Goal: Information Seeking & Learning: Find specific fact

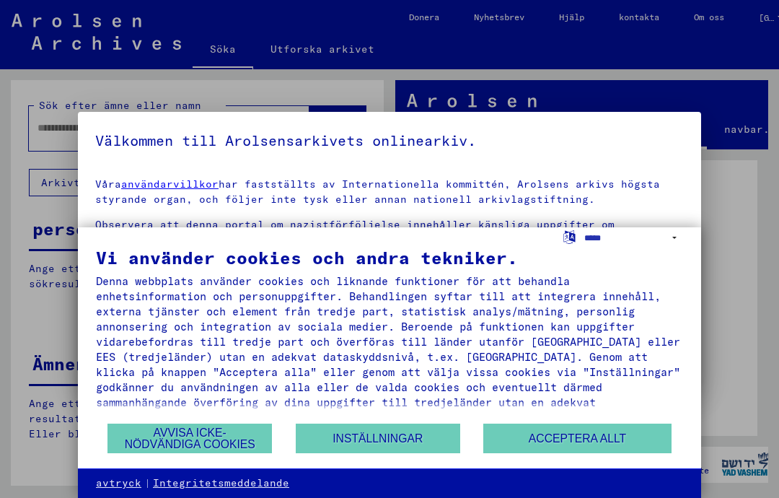
click at [196, 447] on font "Avvisa icke-nödvändiga cookies" at bounding box center [190, 439] width 131 height 24
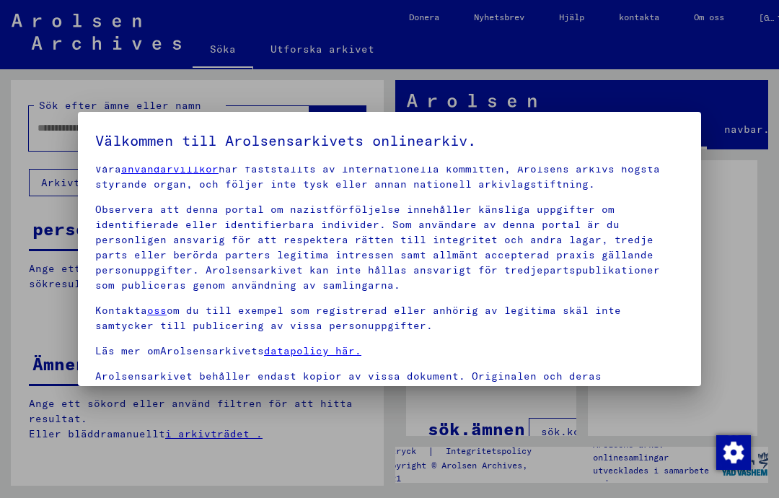
scroll to position [15, 0]
click at [740, 268] on div at bounding box center [389, 249] width 779 height 498
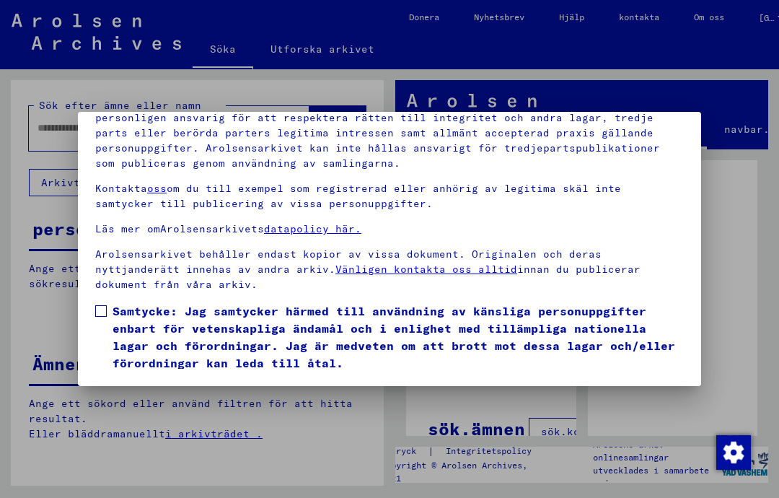
scroll to position [159, 0]
click at [171, 386] on font "Jag håller med" at bounding box center [153, 392] width 91 height 13
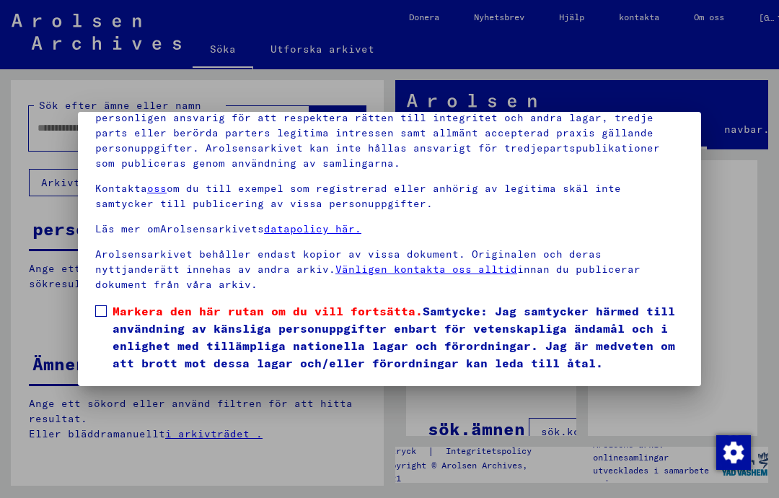
click at [110, 302] on label "Markera den här rutan om du vill fortsätta. Samtycke: Jag samtycker härmed till…" at bounding box center [389, 336] width 589 height 69
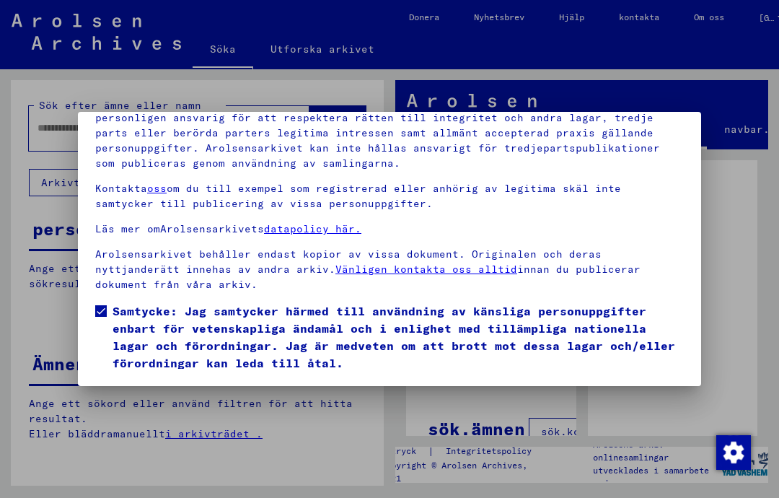
click at [178, 379] on button "Jag håller med" at bounding box center [152, 392] width 115 height 27
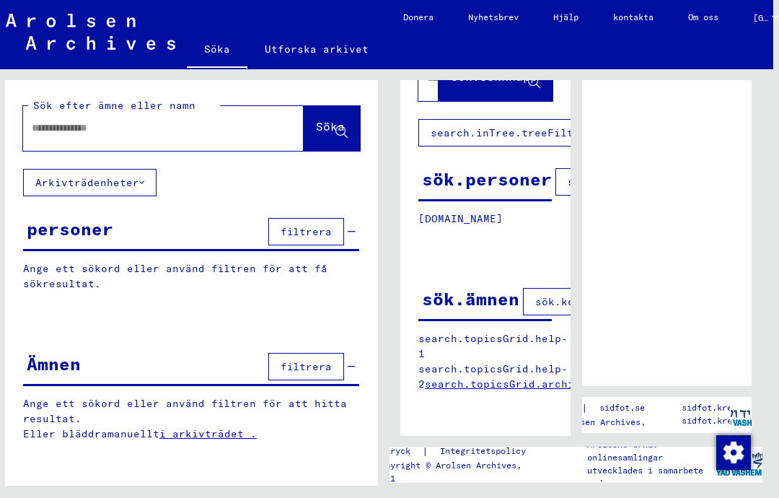
scroll to position [0, 6]
click at [193, 134] on input "text" at bounding box center [150, 128] width 237 height 15
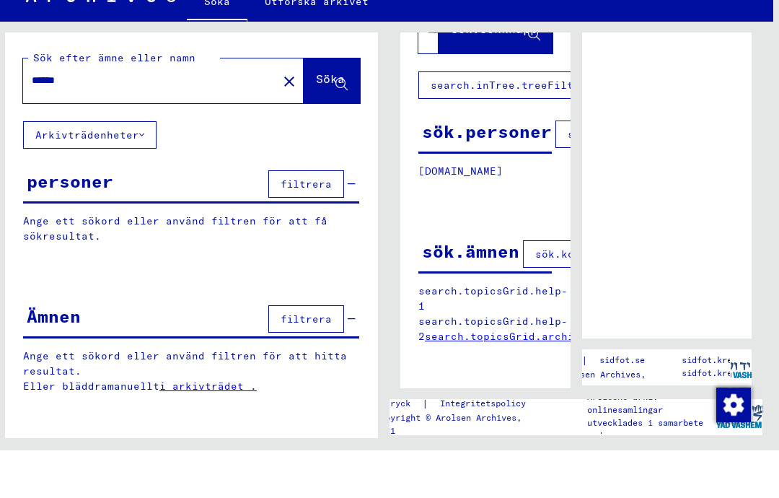
click at [331, 119] on font "Söka" at bounding box center [330, 126] width 29 height 14
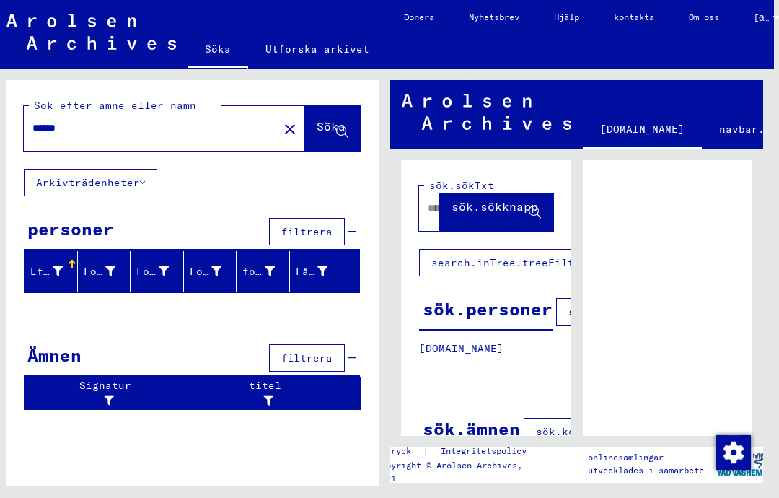
scroll to position [45, 5]
click at [53, 266] on icon at bounding box center [58, 271] width 10 height 10
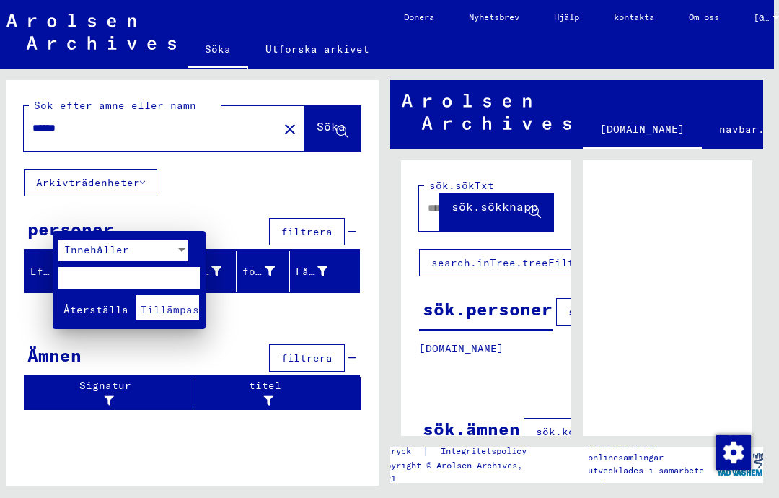
click at [282, 288] on div at bounding box center [389, 249] width 779 height 498
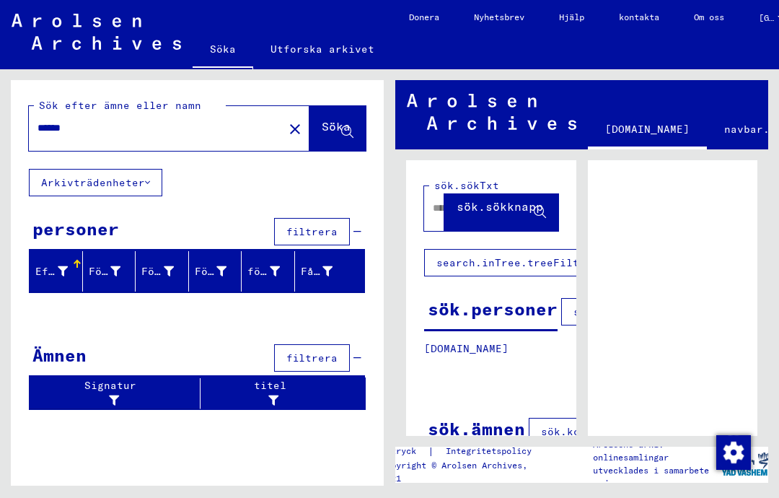
scroll to position [0, 0]
click at [38, 128] on input "******" at bounding box center [156, 128] width 237 height 15
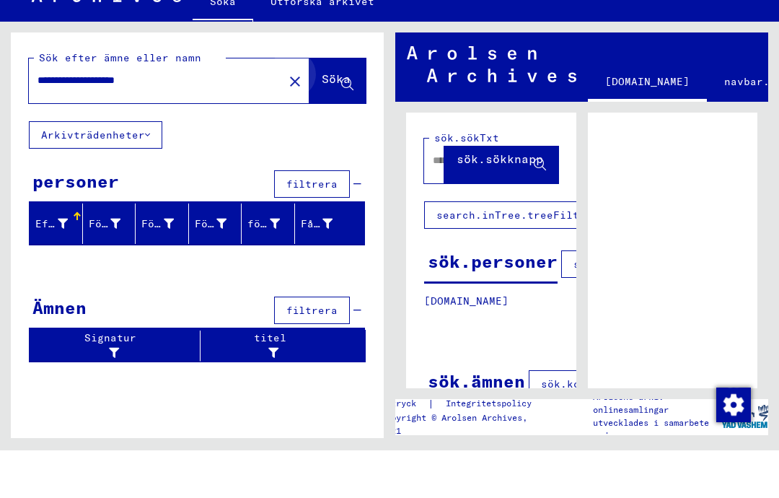
click at [337, 106] on button "Söka" at bounding box center [338, 128] width 56 height 45
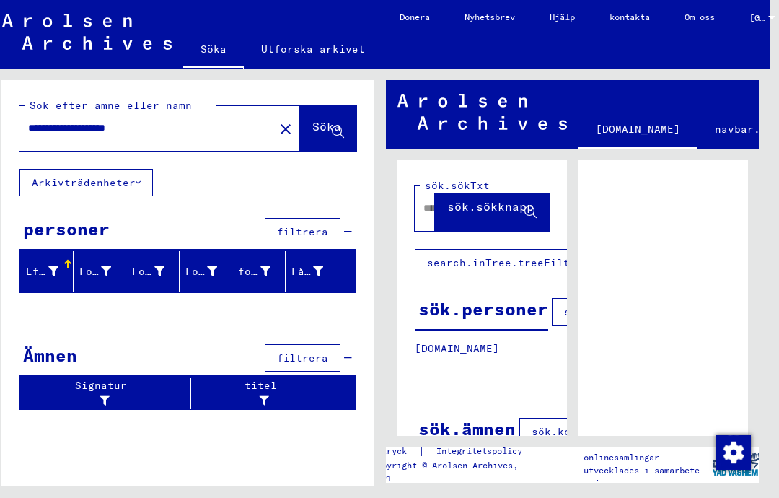
scroll to position [0, 9]
click at [131, 189] on button "Arkivträdenheter" at bounding box center [86, 182] width 134 height 27
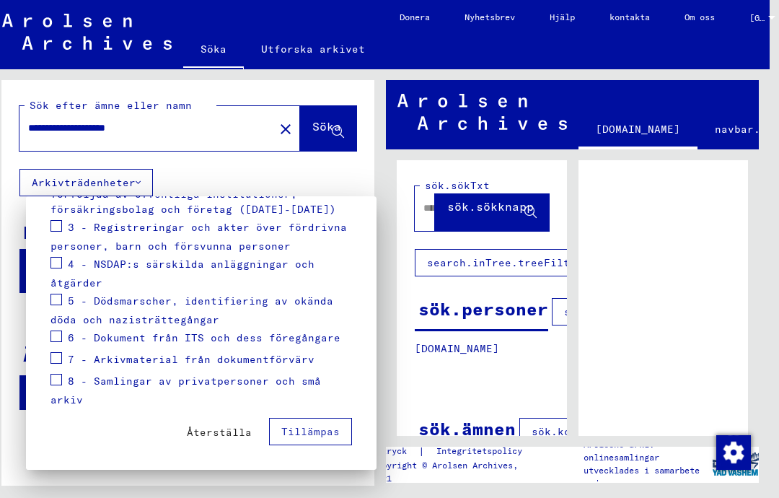
scroll to position [272, 0]
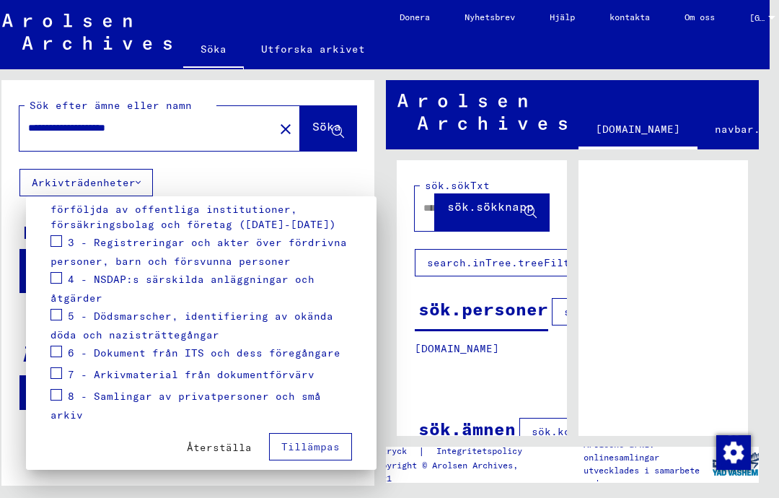
click at [386, 185] on div at bounding box center [389, 249] width 779 height 498
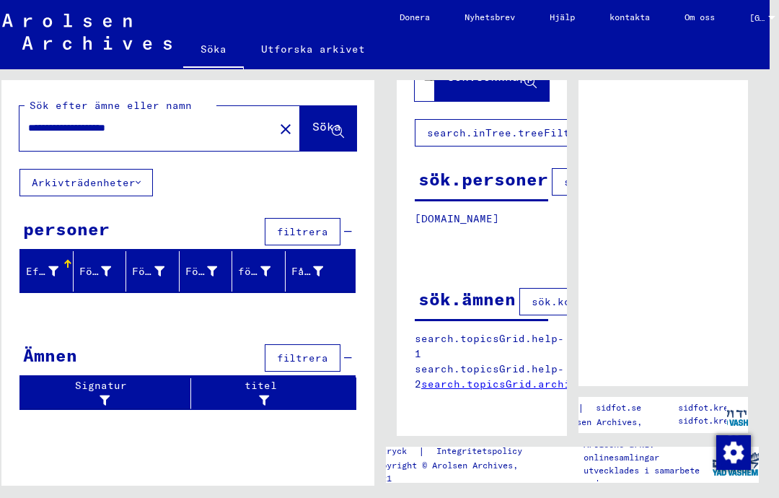
scroll to position [0, 0]
click at [51, 267] on icon at bounding box center [53, 271] width 10 height 10
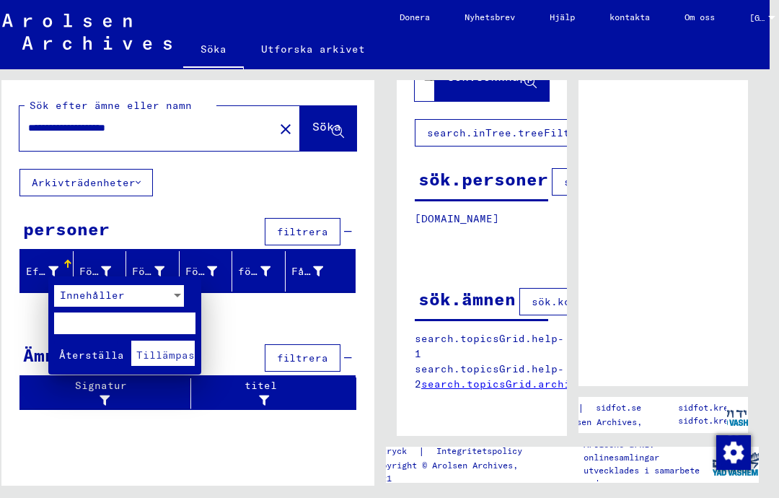
click at [246, 325] on div at bounding box center [389, 249] width 779 height 498
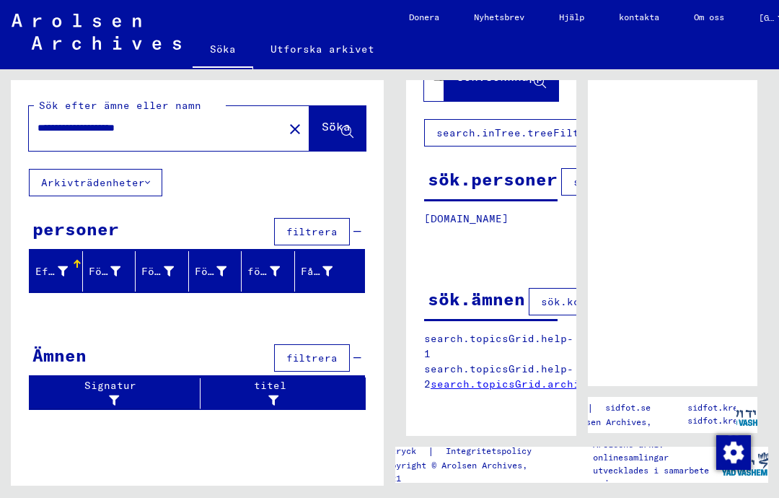
scroll to position [17, 0]
click at [187, 121] on input "**********" at bounding box center [156, 128] width 237 height 15
click at [343, 126] on icon at bounding box center [347, 132] width 12 height 12
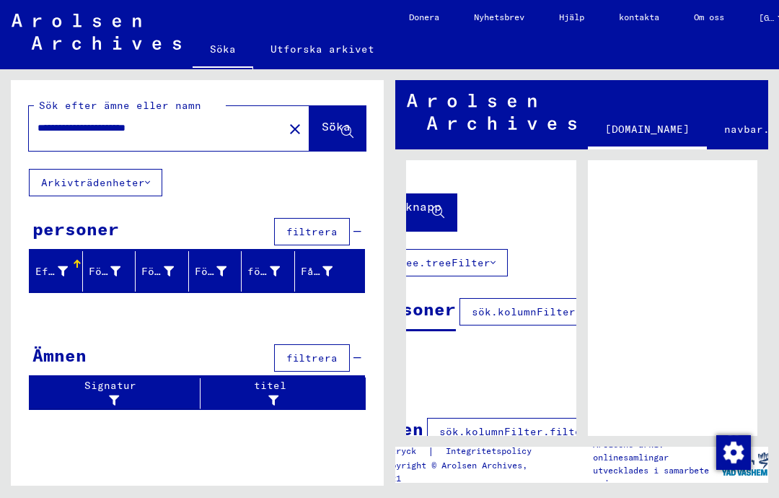
scroll to position [45, 0]
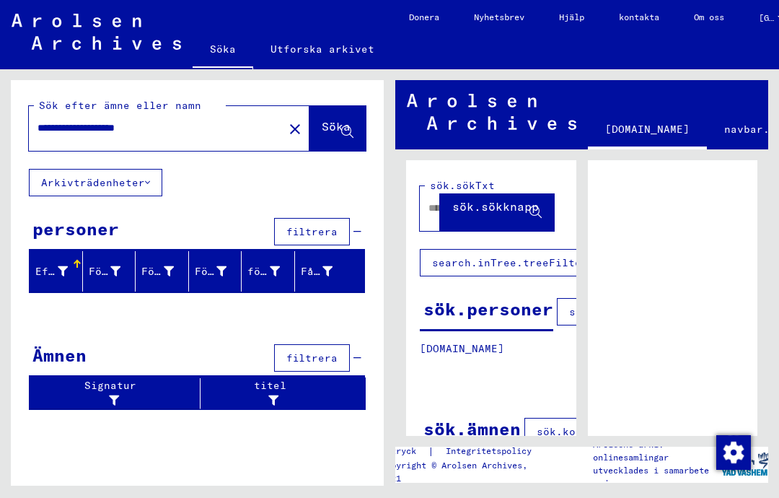
scroll to position [0, 4]
click at [507, 213] on font "sök.sökknapp" at bounding box center [496, 206] width 87 height 14
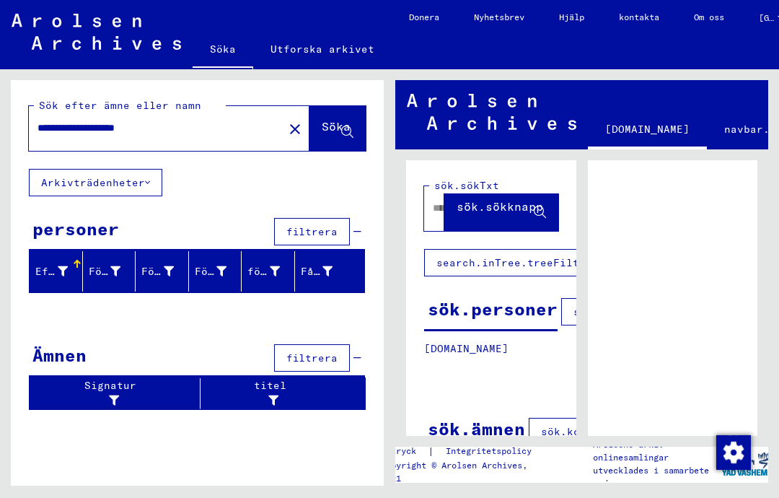
scroll to position [45, 0]
click at [120, 266] on icon at bounding box center [115, 271] width 10 height 10
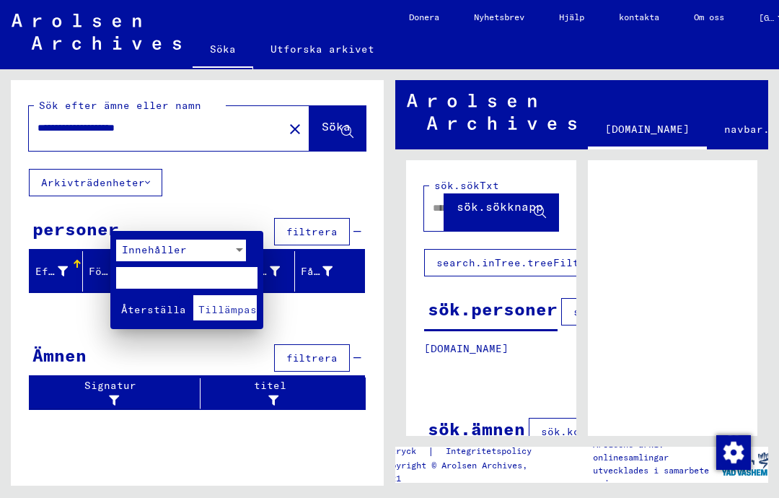
click at [365, 271] on div at bounding box center [389, 249] width 779 height 498
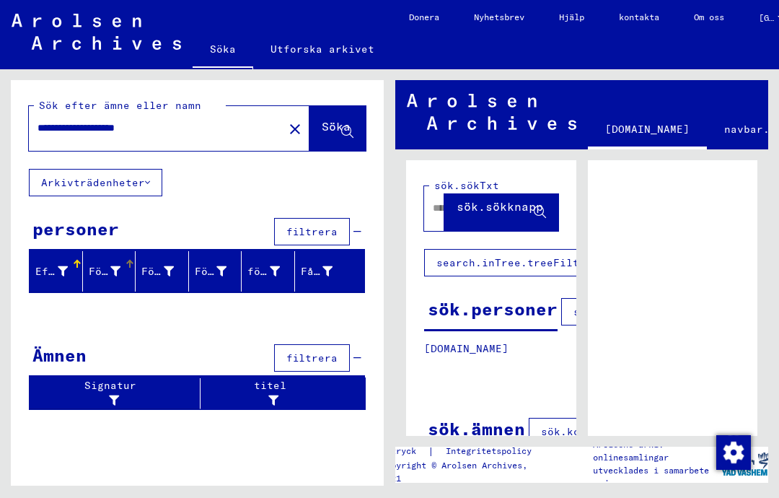
click at [334, 225] on font "filtrera" at bounding box center [312, 231] width 51 height 13
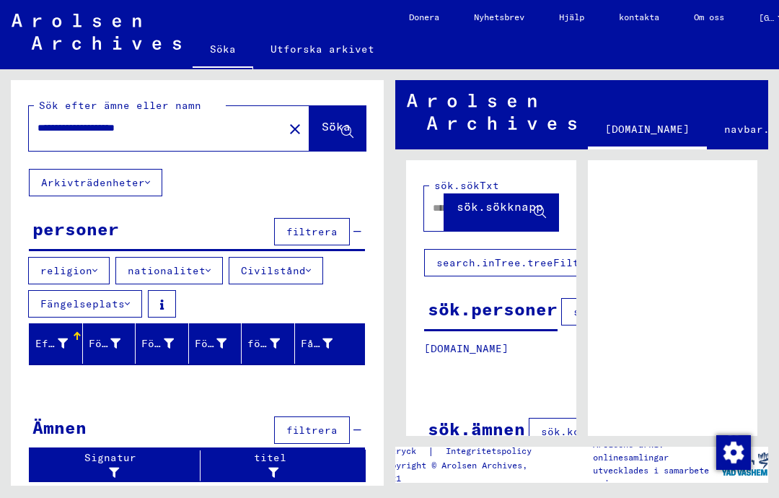
click at [319, 424] on font "filtrera" at bounding box center [312, 430] width 51 height 13
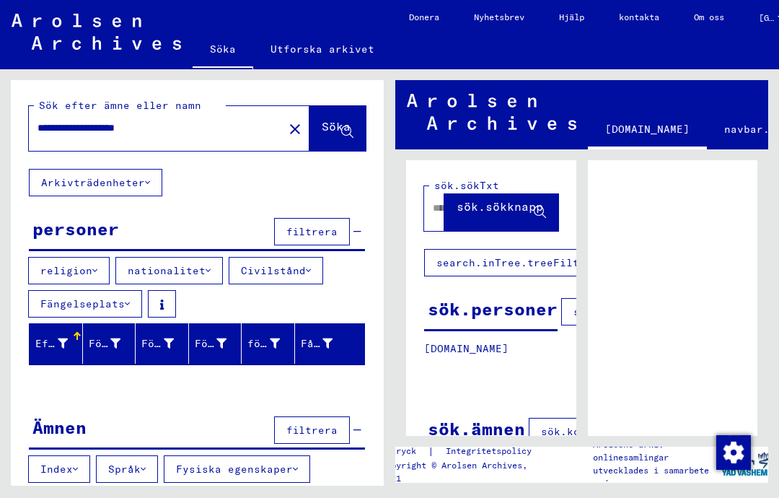
scroll to position [0, 0]
click at [211, 121] on input "**********" at bounding box center [156, 128] width 237 height 15
click at [152, 121] on input "**********" at bounding box center [156, 128] width 237 height 15
type input "**********"
click at [334, 119] on font "Söka" at bounding box center [336, 126] width 29 height 14
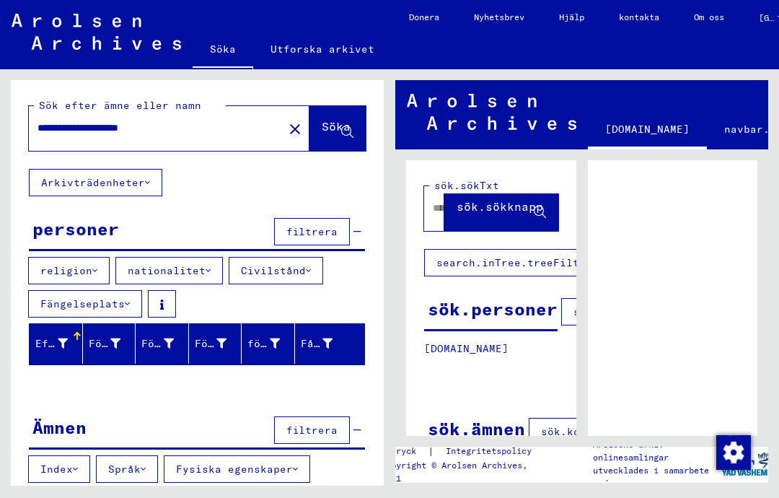
click at [109, 231] on font "personer" at bounding box center [75, 229] width 87 height 22
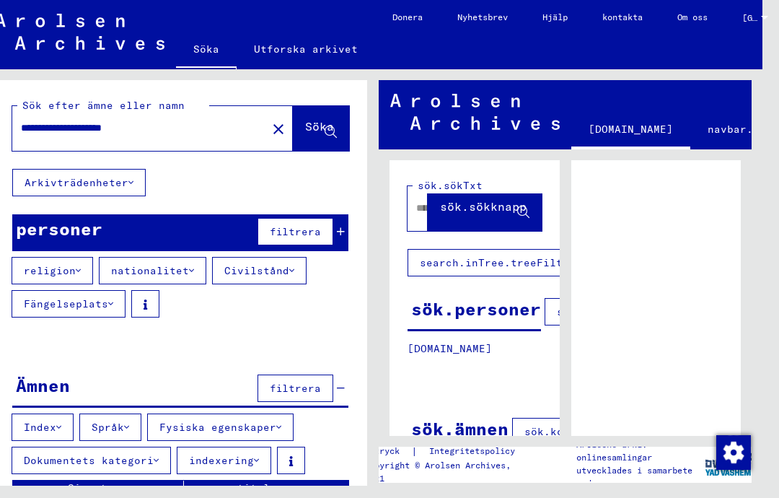
scroll to position [45, 18]
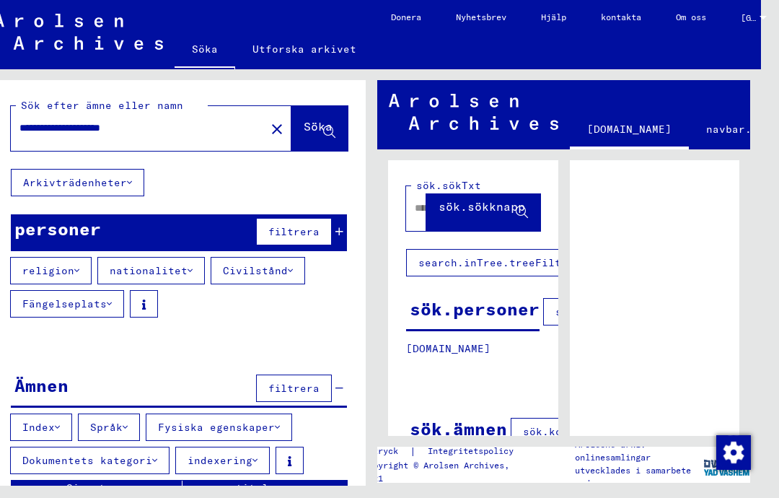
click at [167, 264] on font "nationalitet" at bounding box center [149, 270] width 78 height 13
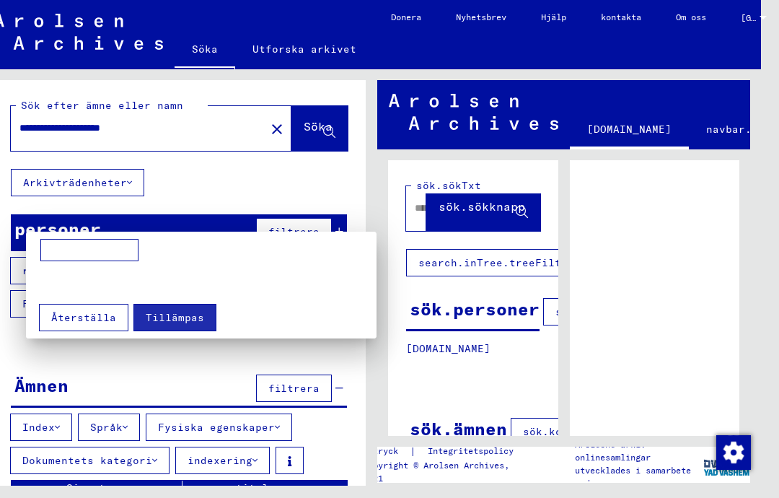
click at [345, 394] on div at bounding box center [389, 249] width 779 height 498
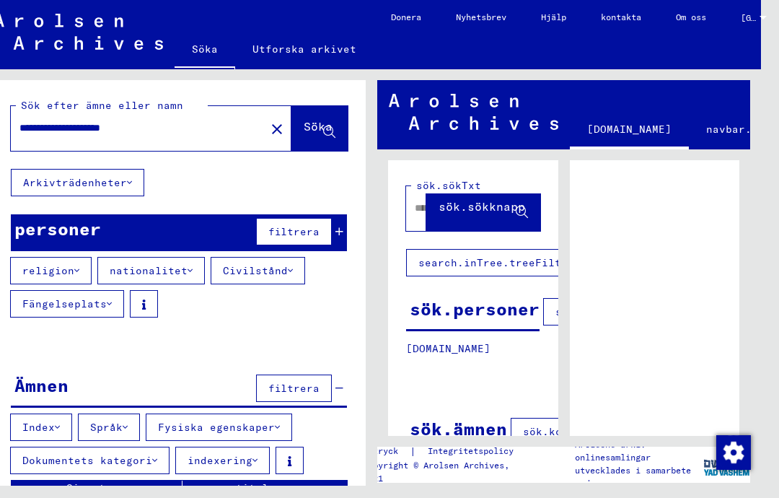
click at [313, 225] on font "filtrera" at bounding box center [293, 231] width 51 height 13
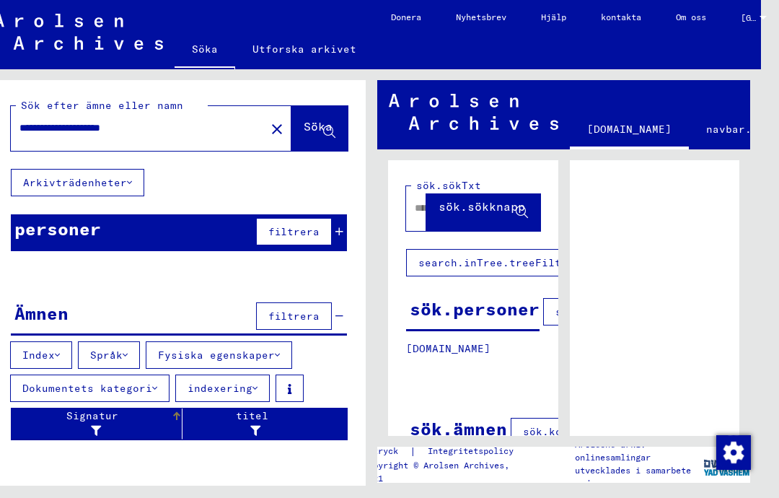
click at [116, 424] on div at bounding box center [92, 431] width 150 height 15
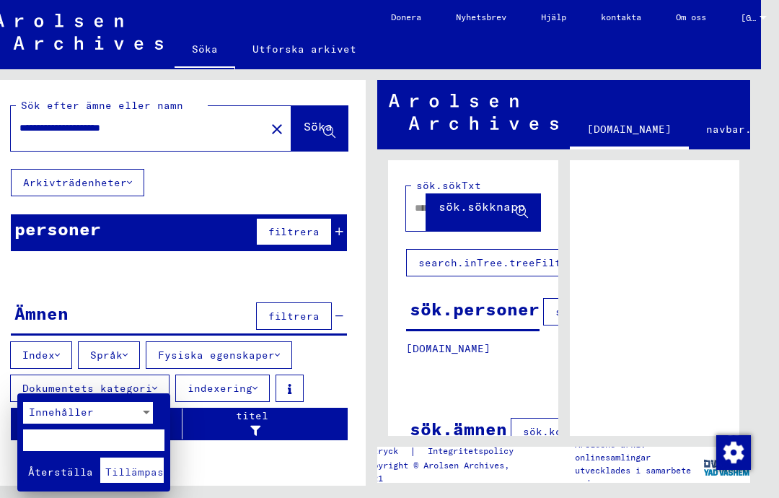
click at [301, 56] on div at bounding box center [389, 249] width 779 height 498
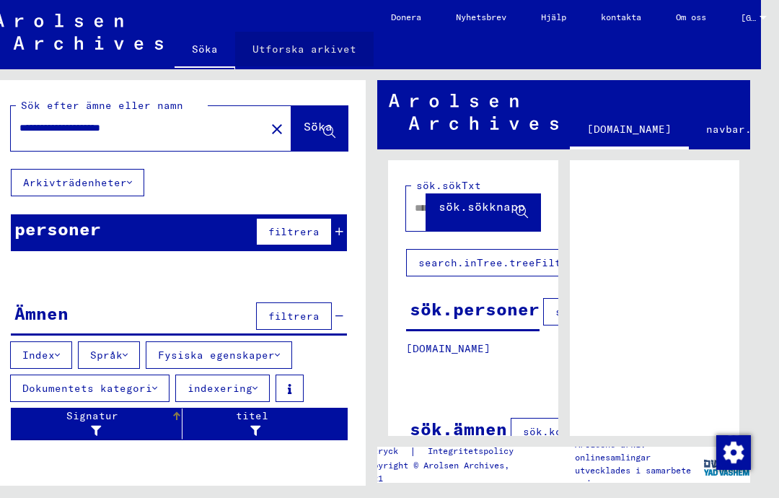
click at [307, 47] on font "Utforska arkivet" at bounding box center [305, 49] width 104 height 13
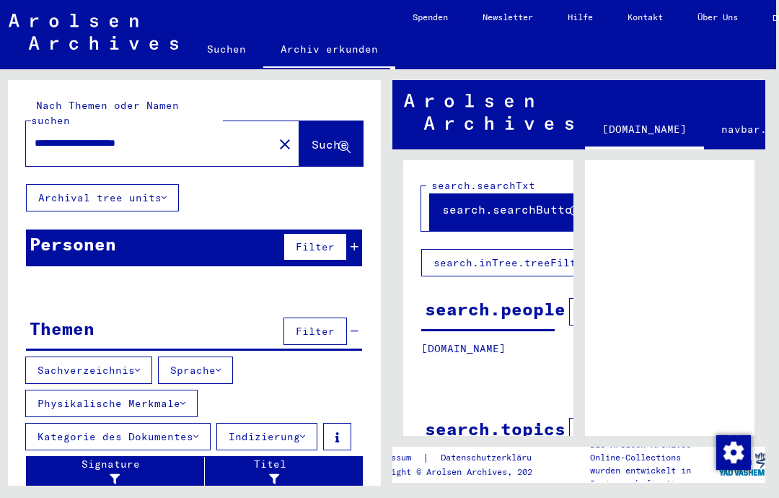
scroll to position [10, 5]
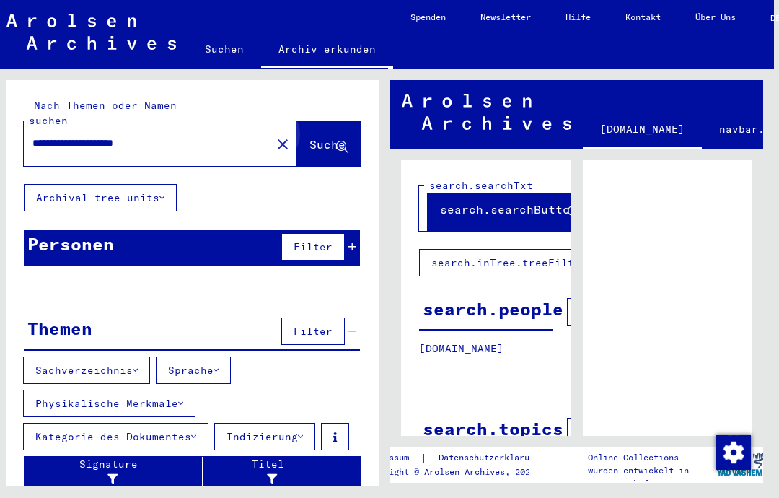
click at [324, 137] on span "Suche" at bounding box center [328, 144] width 36 height 14
click at [167, 184] on button "Archival tree units" at bounding box center [100, 197] width 153 height 27
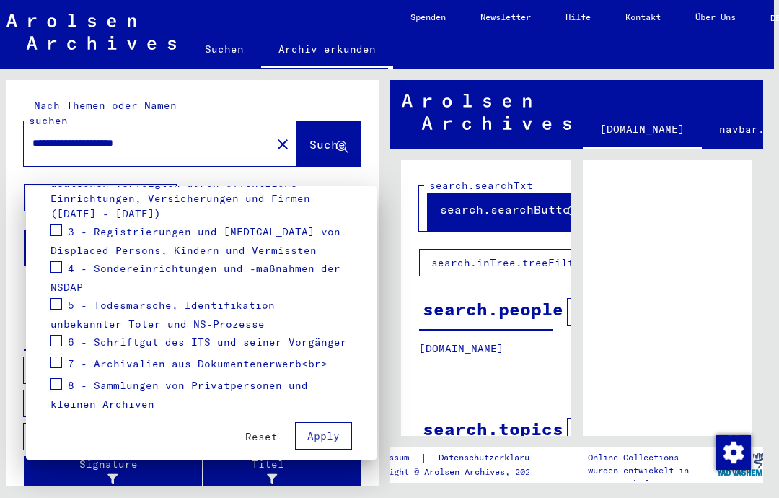
scroll to position [318, 0]
click at [61, 357] on span at bounding box center [57, 363] width 12 height 12
click at [323, 423] on button "Apply" at bounding box center [323, 436] width 57 height 27
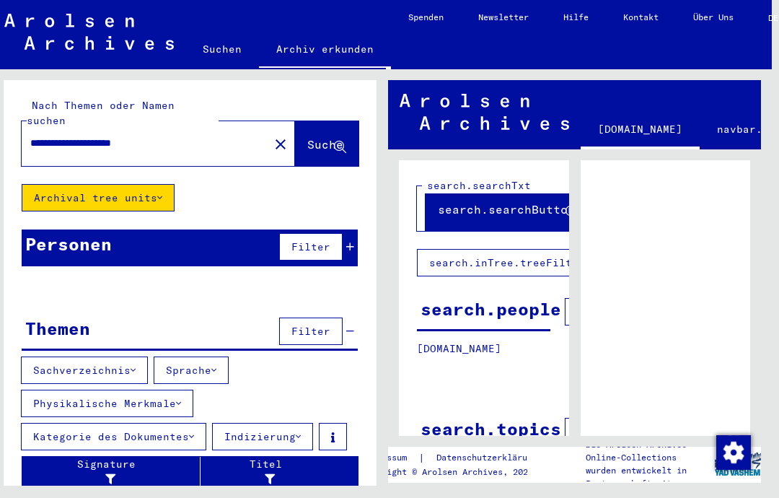
scroll to position [45, 7]
click at [175, 423] on button "Kategorie des Dokumentes" at bounding box center [113, 436] width 185 height 27
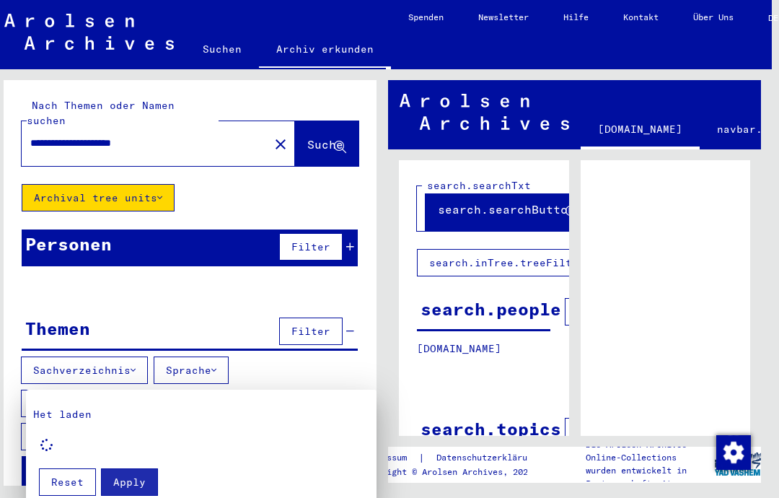
click at [474, 340] on div at bounding box center [389, 249] width 779 height 498
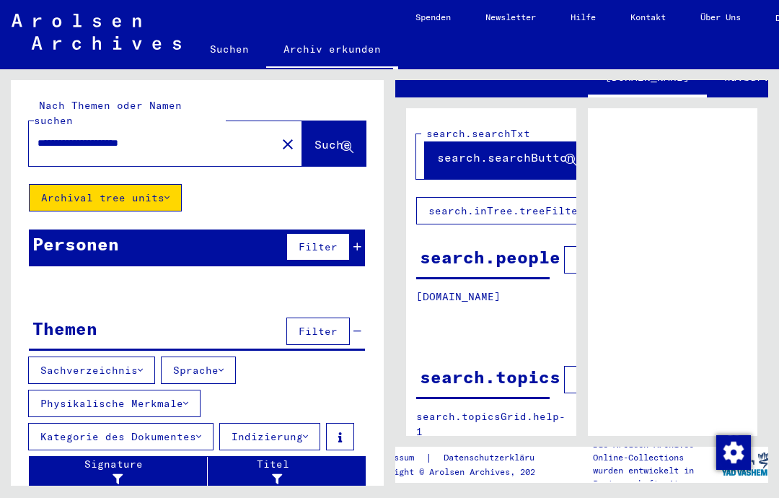
scroll to position [53, 0]
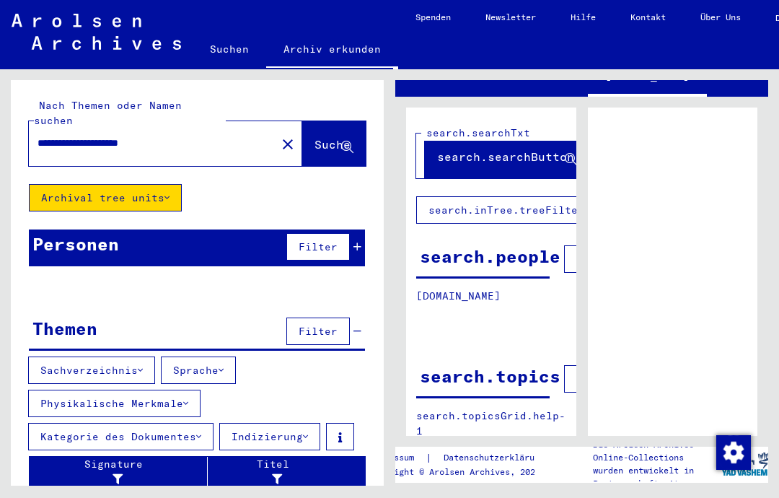
click at [730, 453] on img "button" at bounding box center [734, 452] width 35 height 35
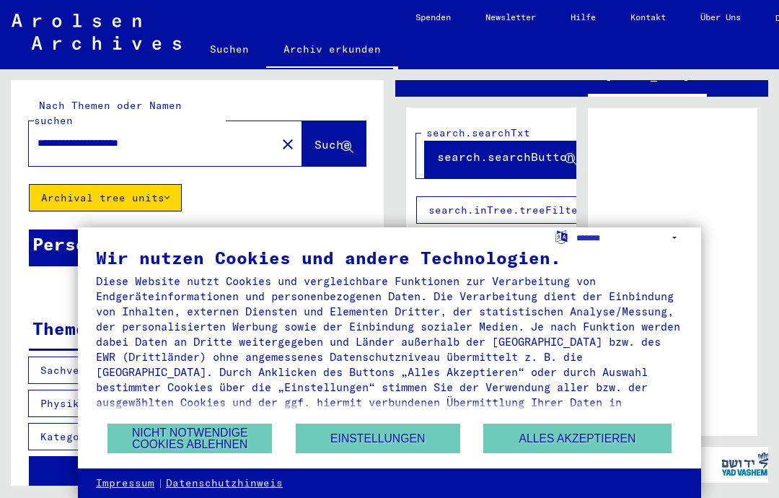
click at [211, 434] on button "Nicht notwendige Cookies ablehnen" at bounding box center [190, 439] width 165 height 30
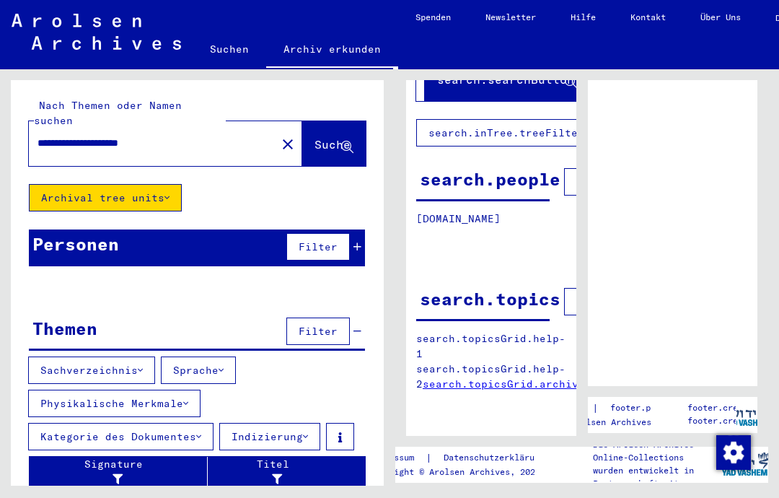
scroll to position [130, 0]
click at [489, 390] on link "search.topicsGrid.archiveTree" at bounding box center [517, 383] width 188 height 13
